Goal: Task Accomplishment & Management: Use online tool/utility

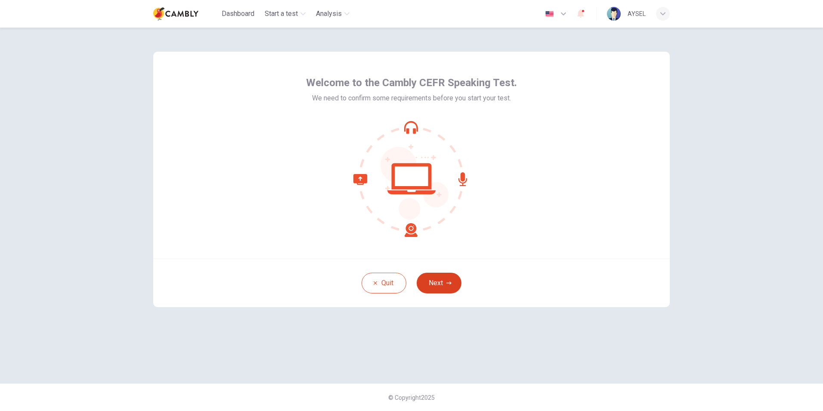
click at [445, 282] on button "Next" at bounding box center [439, 282] width 45 height 21
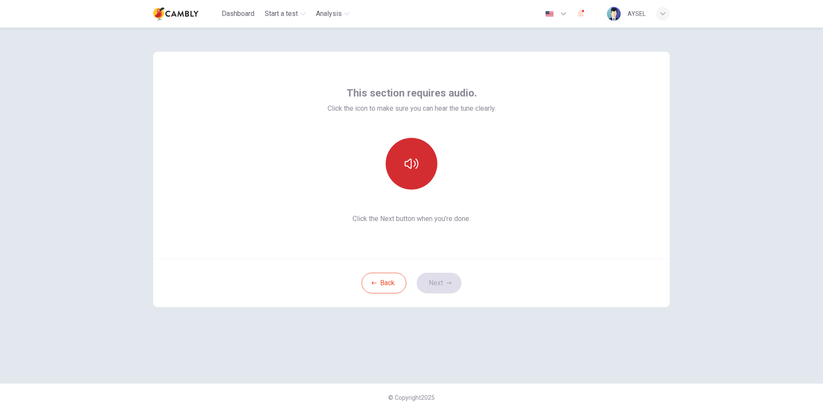
click at [408, 161] on icon "button" at bounding box center [412, 163] width 14 height 10
click at [420, 157] on button "button" at bounding box center [412, 164] width 52 height 52
click at [446, 281] on icon "button" at bounding box center [448, 282] width 5 height 5
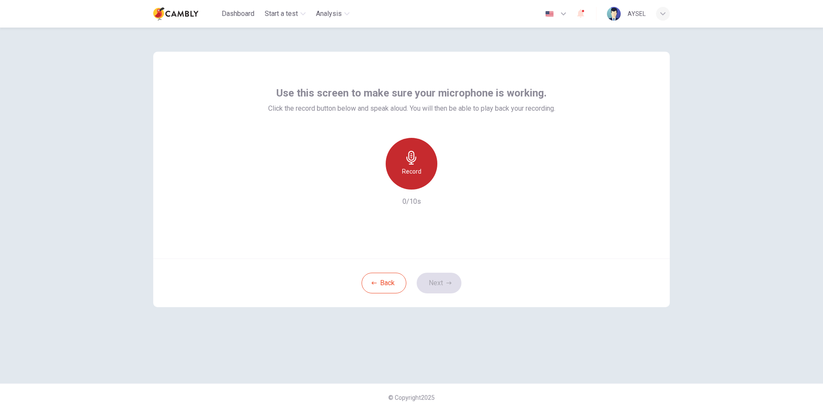
click at [420, 167] on h6 "Record" at bounding box center [411, 171] width 19 height 10
click at [416, 176] on h6 "Stop" at bounding box center [411, 171] width 13 height 10
click at [453, 183] on icon "button" at bounding box center [452, 182] width 4 height 5
click at [450, 290] on button "Next" at bounding box center [439, 282] width 45 height 21
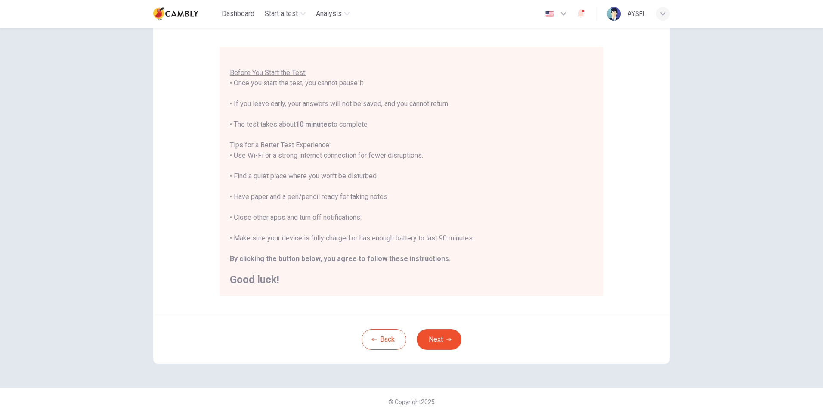
scroll to position [68, 0]
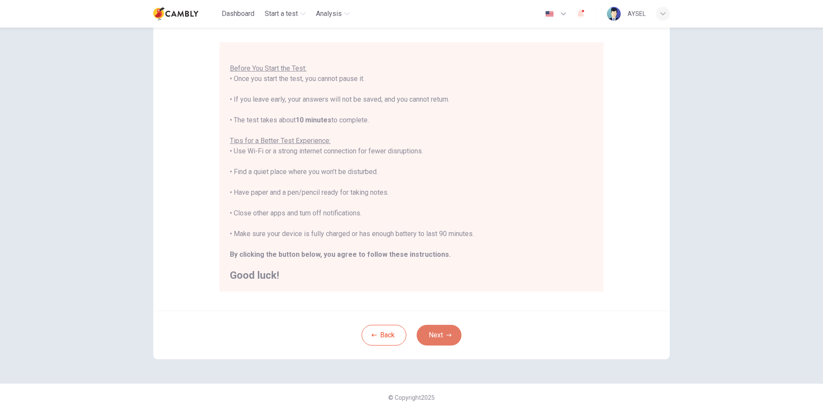
click at [437, 336] on button "Next" at bounding box center [439, 334] width 45 height 21
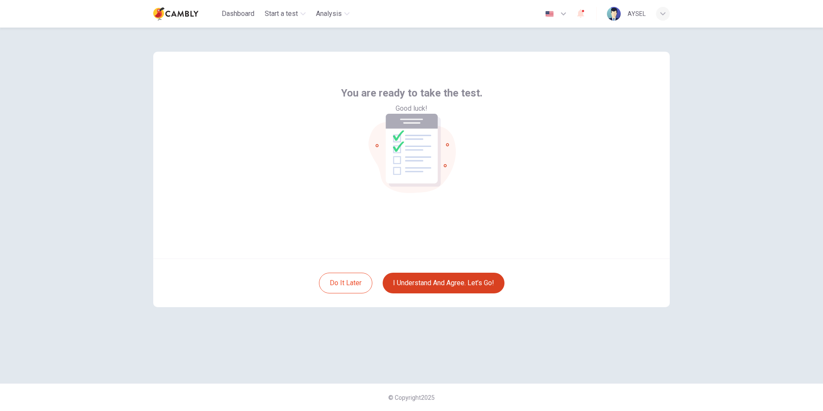
click at [428, 287] on button "I understand and agree. Let’s go!" at bounding box center [444, 282] width 122 height 21
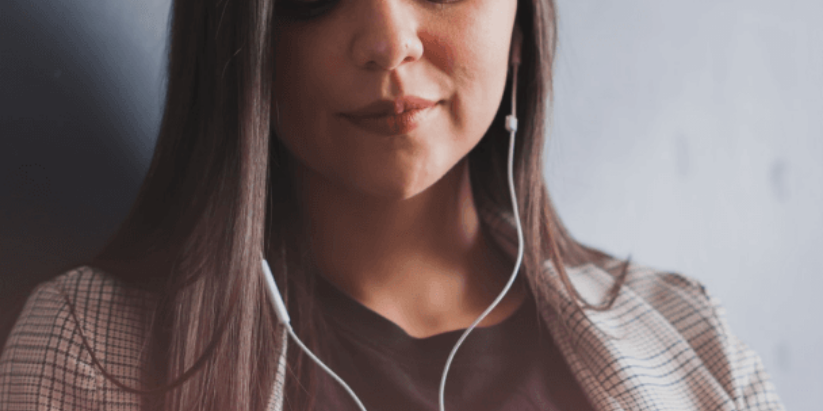
scroll to position [54, 0]
click at [25, 44] on button "Continue" at bounding box center [12, 60] width 25 height 32
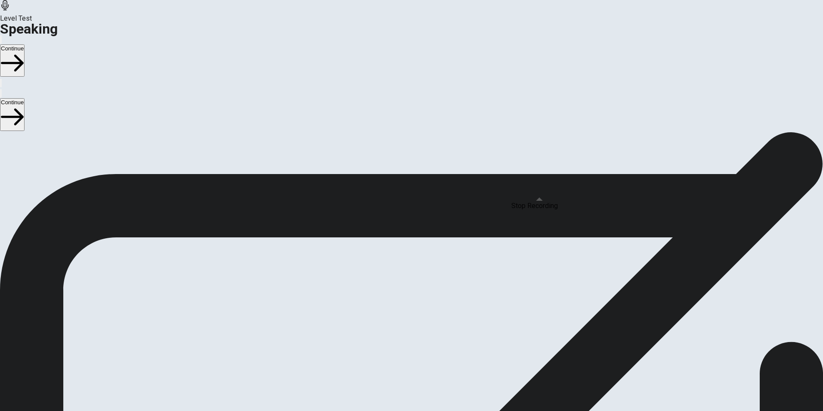
click at [427, 314] on span "Stop Recording" at bounding box center [411, 323] width 31 height 19
click at [401, 256] on icon "Play Audio" at bounding box center [401, 256] width 0 height 0
click at [25, 44] on button "Continue" at bounding box center [12, 60] width 25 height 32
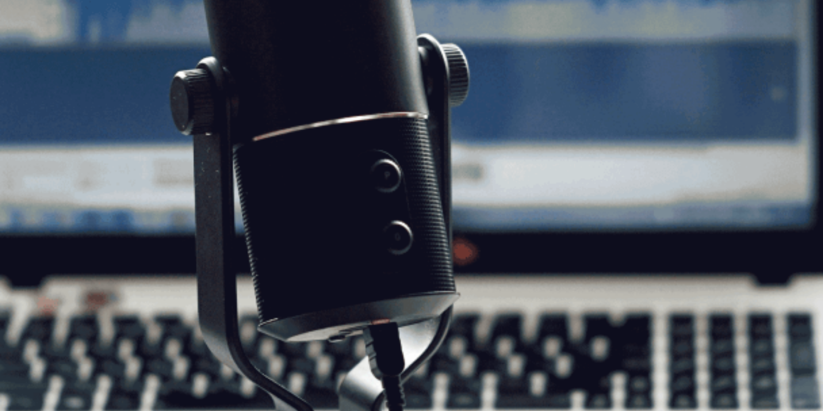
click at [25, 44] on button "Continue" at bounding box center [12, 60] width 25 height 32
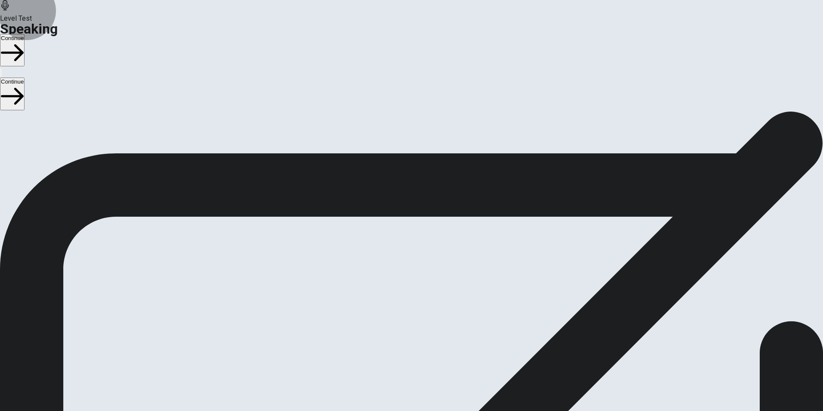
click at [25, 34] on button "Continue" at bounding box center [12, 50] width 25 height 32
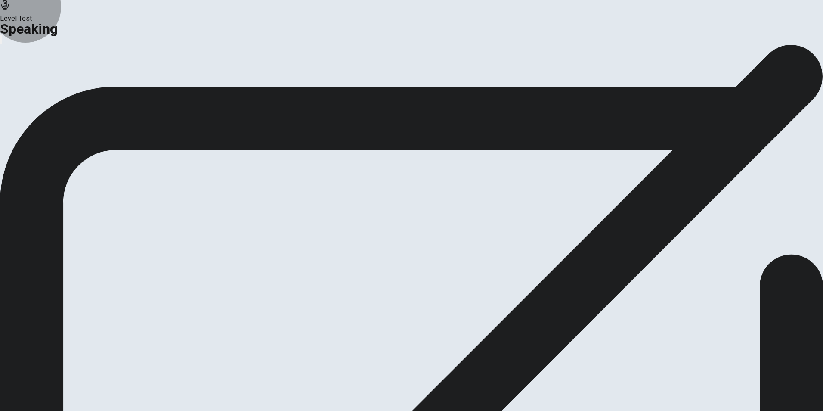
click at [68, 108] on button "Continue" at bounding box center [51, 102] width 35 height 12
